Goal: Check status: Check status

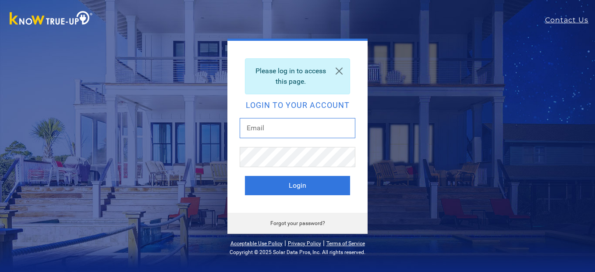
click at [269, 128] on input "text" at bounding box center [298, 128] width 116 height 20
type input "[EMAIL_ADDRESS][DOMAIN_NAME]"
click at [245, 176] on button "Login" at bounding box center [297, 185] width 105 height 19
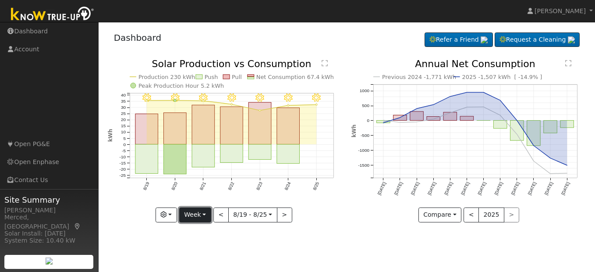
click at [205, 215] on button "Week" at bounding box center [195, 214] width 32 height 15
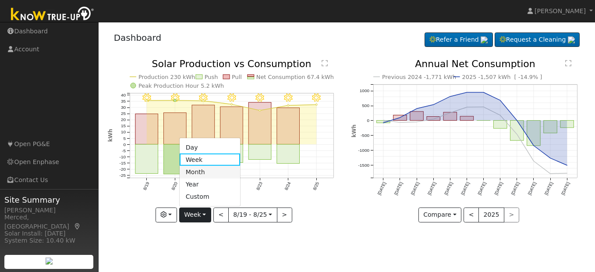
click at [207, 172] on link "Month" at bounding box center [210, 172] width 61 height 12
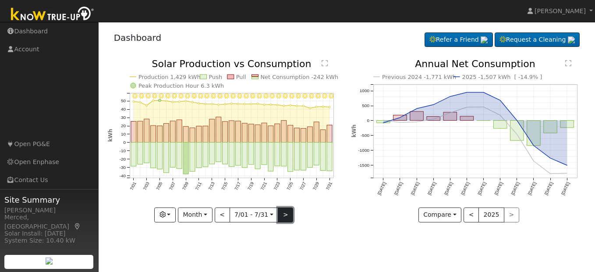
click at [285, 218] on button ">" at bounding box center [285, 214] width 15 height 15
type input "[DATE]"
click at [0, 0] on div at bounding box center [0, 0] width 0 height 0
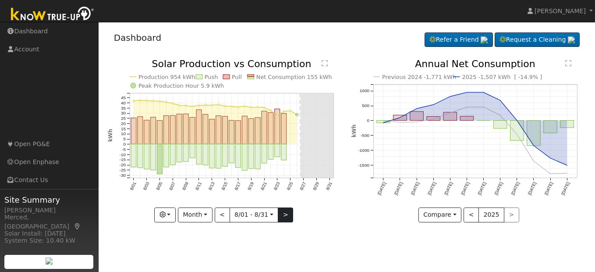
click at [285, 218] on div at bounding box center [225, 140] width 235 height 163
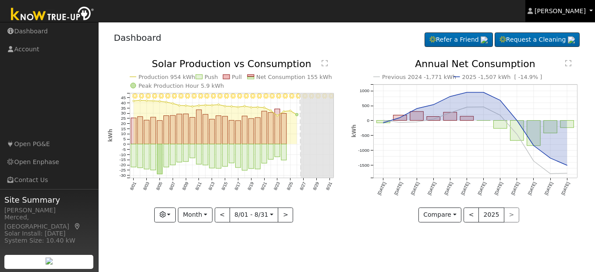
click at [553, 9] on span "[PERSON_NAME]" at bounding box center [560, 10] width 51 height 7
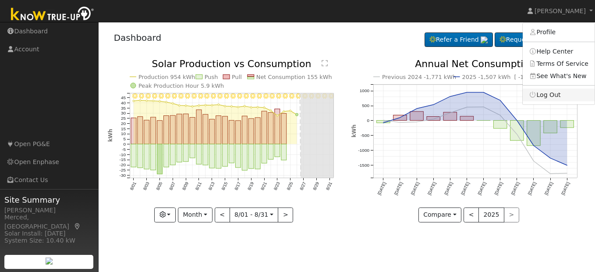
click at [549, 94] on link "Log Out" at bounding box center [559, 95] width 72 height 12
